Goal: Navigation & Orientation: Find specific page/section

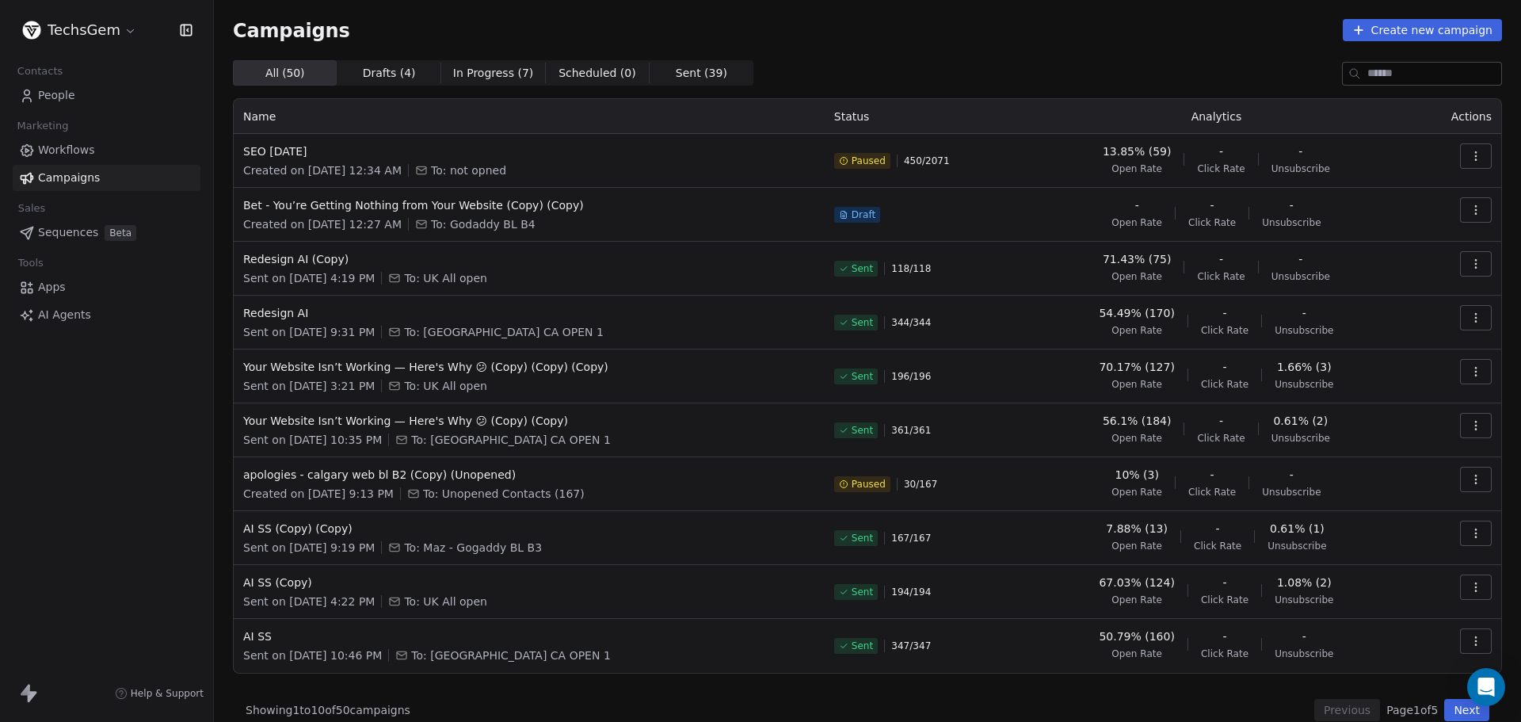
click at [119, 25] on html "TechsGem Contacts People Marketing Workflows Campaigns Sales Sequences Beta Too…" at bounding box center [760, 361] width 1521 height 722
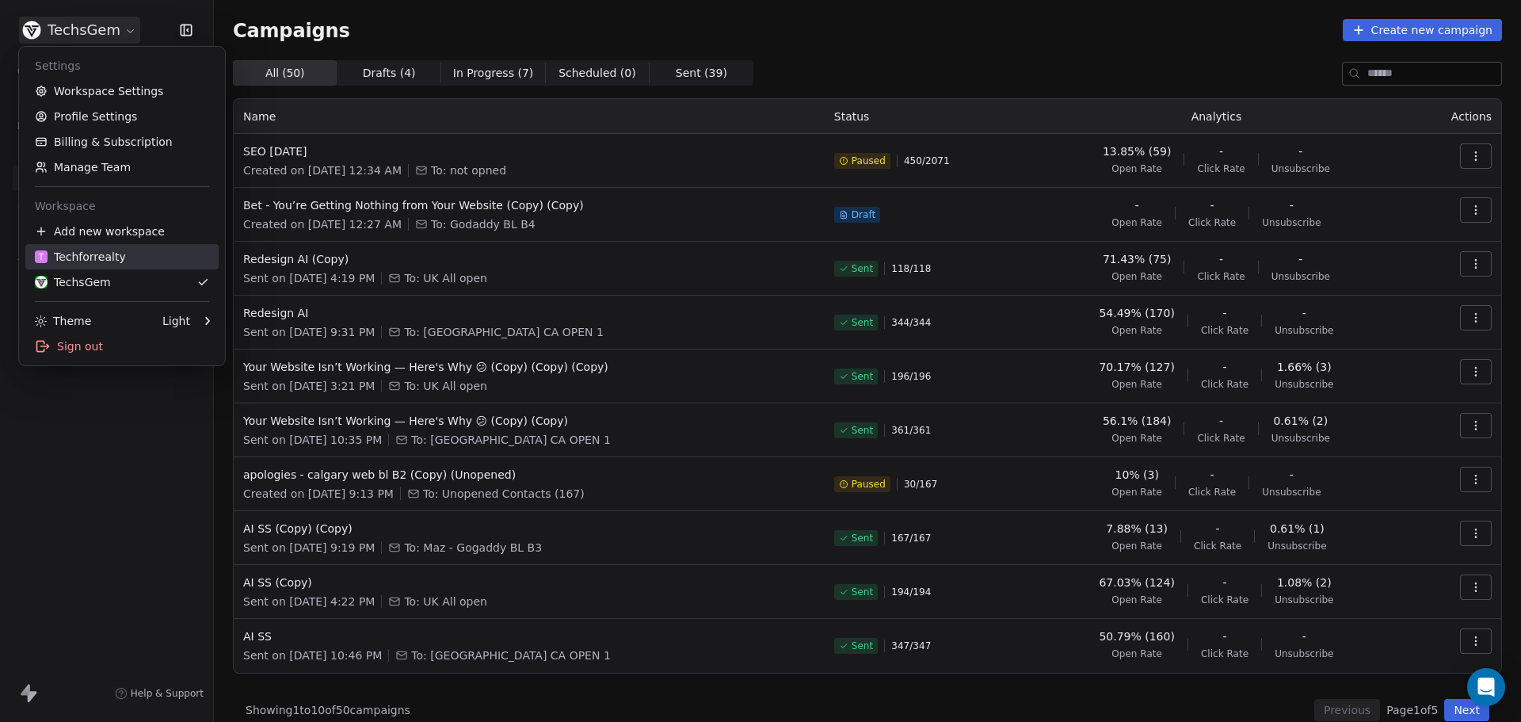
click at [100, 258] on div "T Techforrealty" at bounding box center [80, 257] width 91 height 16
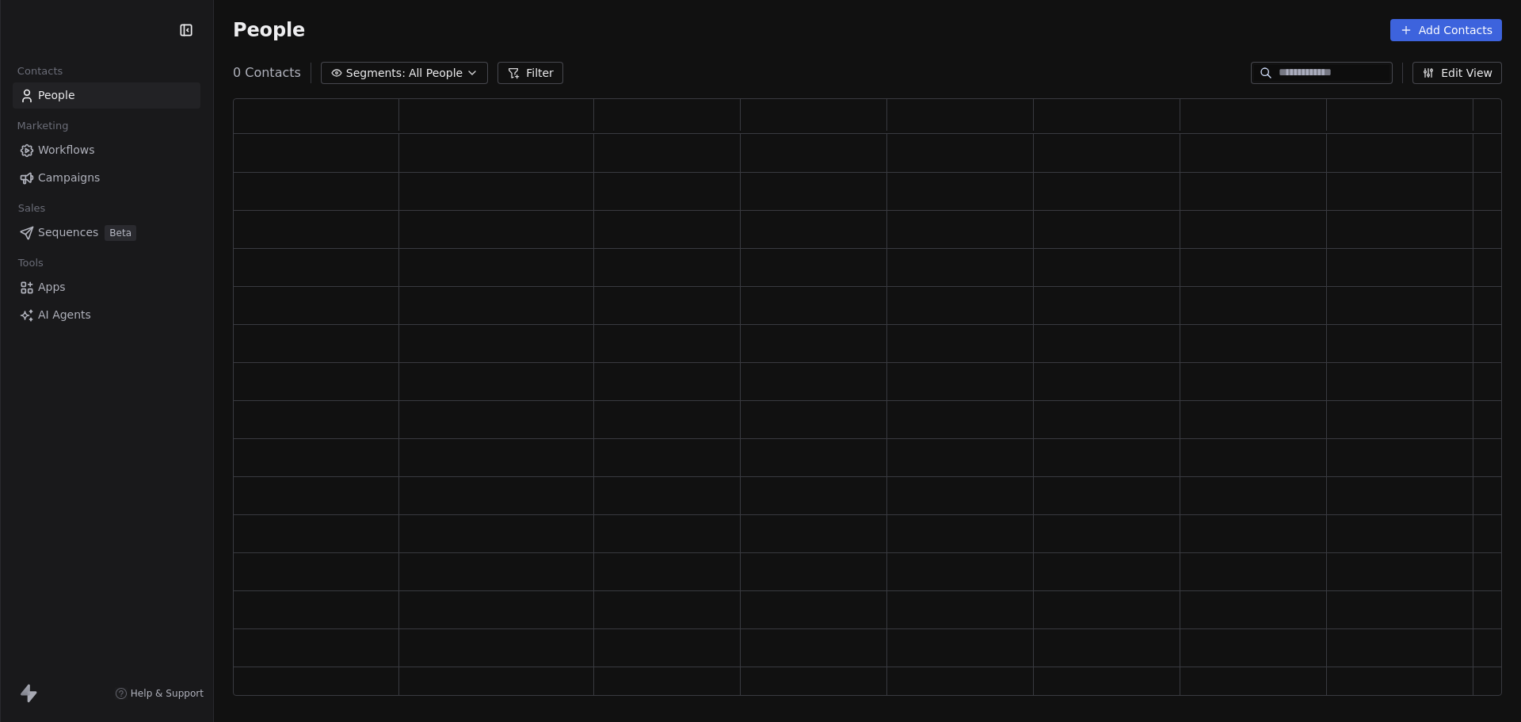
scroll to position [585, 1257]
click at [724, 31] on div "People Add Contacts" at bounding box center [867, 30] width 1269 height 22
